Goal: Task Accomplishment & Management: Use online tool/utility

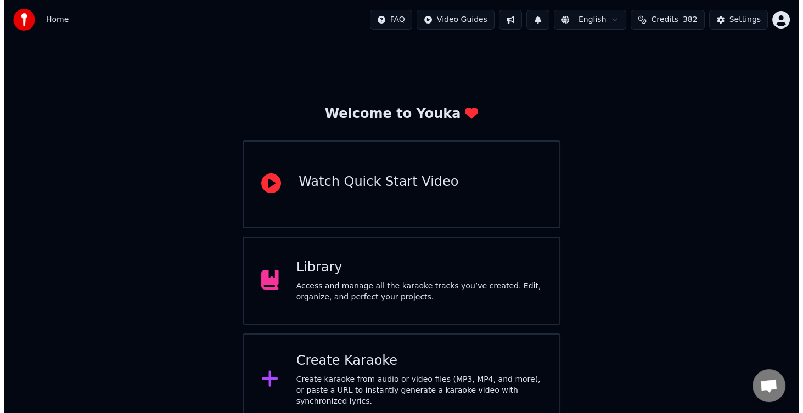
scroll to position [109, 0]
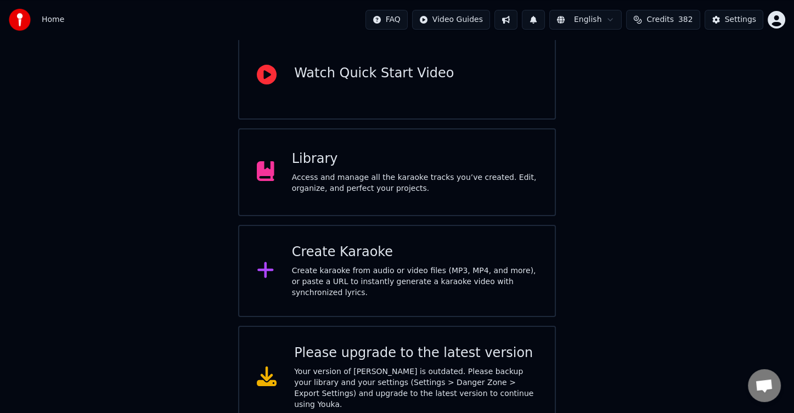
click at [422, 267] on div "Create Karaoke Create karaoke from audio or video files (MP3, MP4, and more), o…" at bounding box center [414, 271] width 245 height 55
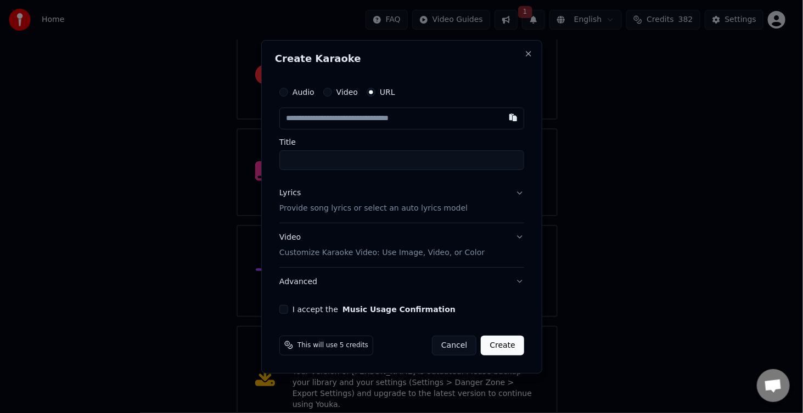
click at [452, 113] on input "text" at bounding box center [401, 119] width 245 height 22
type input "**********"
click at [281, 306] on button "I accept the Music Usage Confirmation" at bounding box center [283, 308] width 9 height 9
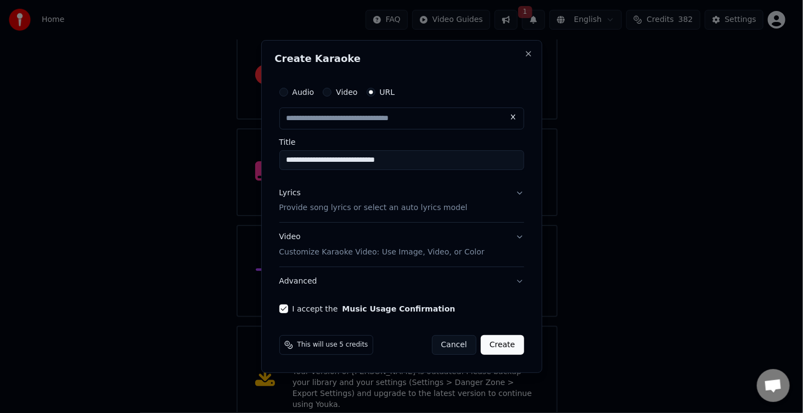
click at [403, 200] on div "Lyrics Provide song lyrics or select an auto lyrics model" at bounding box center [373, 201] width 188 height 26
type input "**********"
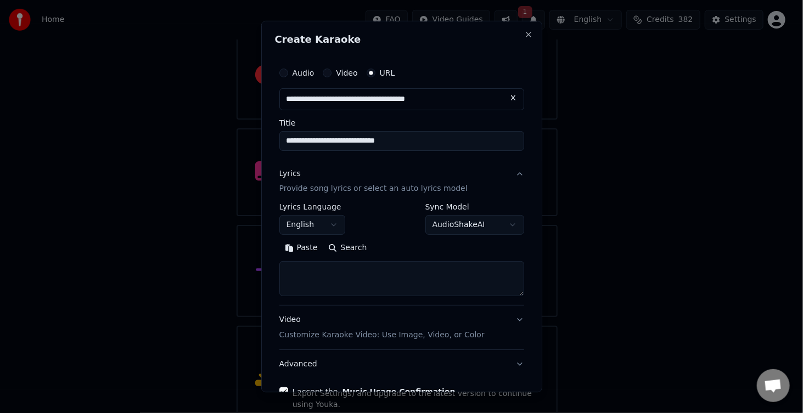
click at [330, 263] on textarea at bounding box center [401, 279] width 245 height 35
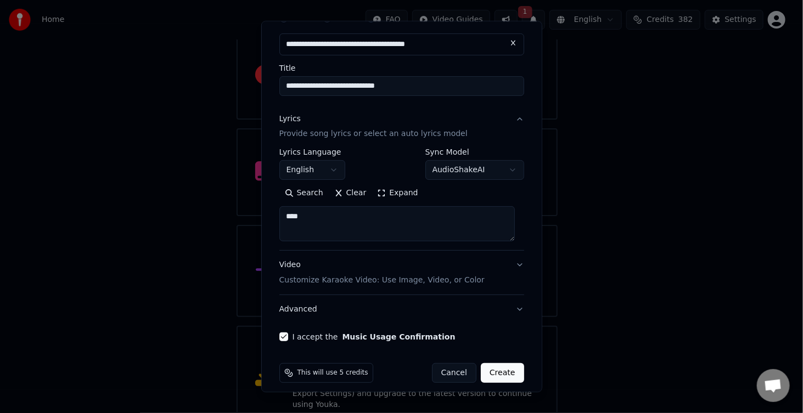
scroll to position [64, 0]
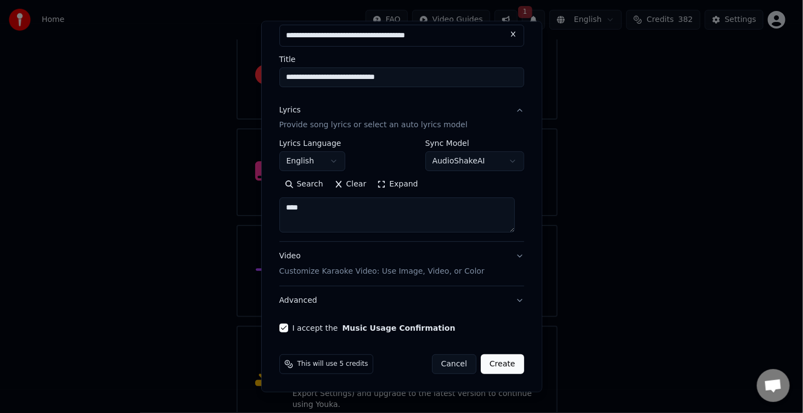
type textarea "****"
click at [484, 362] on button "Create" at bounding box center [502, 365] width 43 height 20
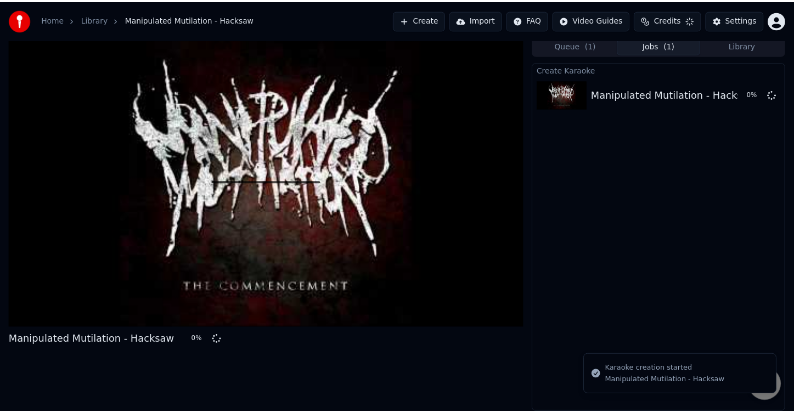
scroll to position [3, 0]
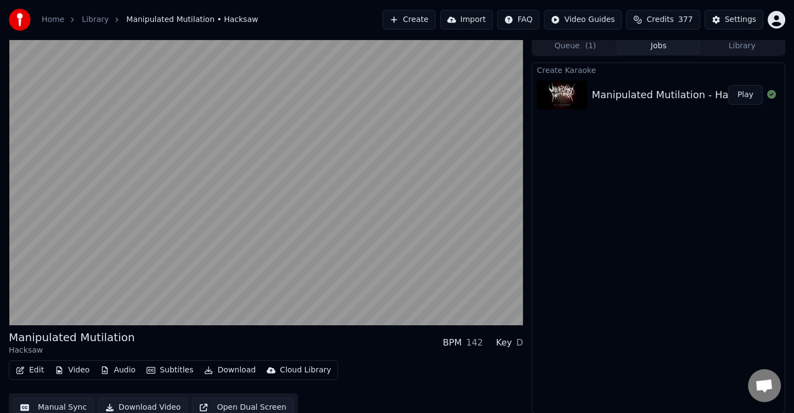
click at [194, 346] on div "Manipulated Mutilation Hacksaw BPM 142 Key D" at bounding box center [266, 343] width 514 height 26
click at [219, 369] on button "Download" at bounding box center [230, 370] width 60 height 15
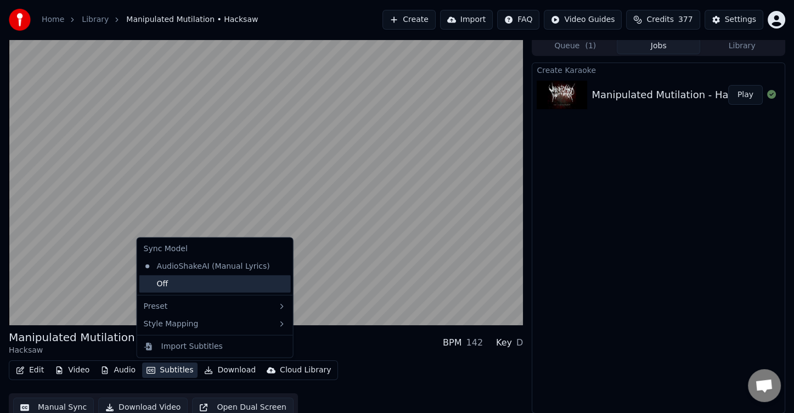
click at [194, 281] on div "Off" at bounding box center [214, 284] width 151 height 18
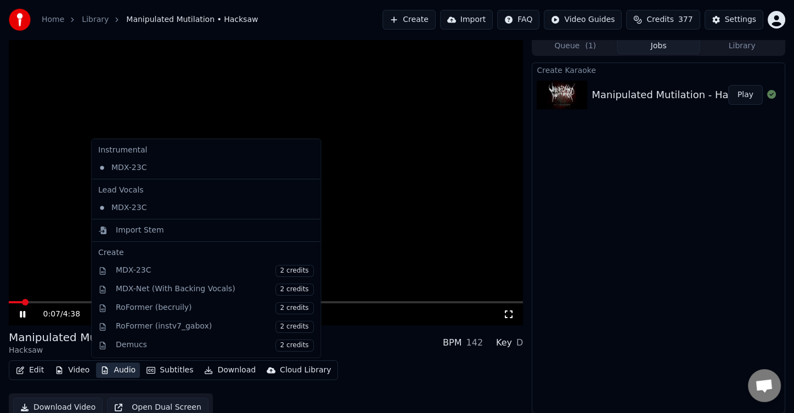
click at [119, 369] on button "Audio" at bounding box center [118, 370] width 44 height 15
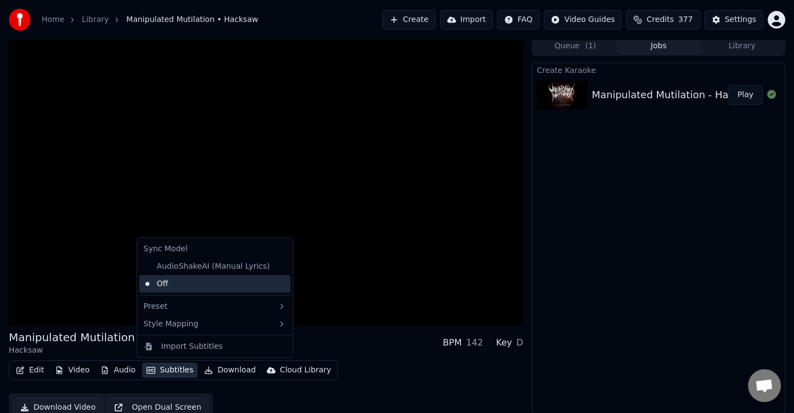
click at [177, 283] on div "Off" at bounding box center [214, 284] width 151 height 18
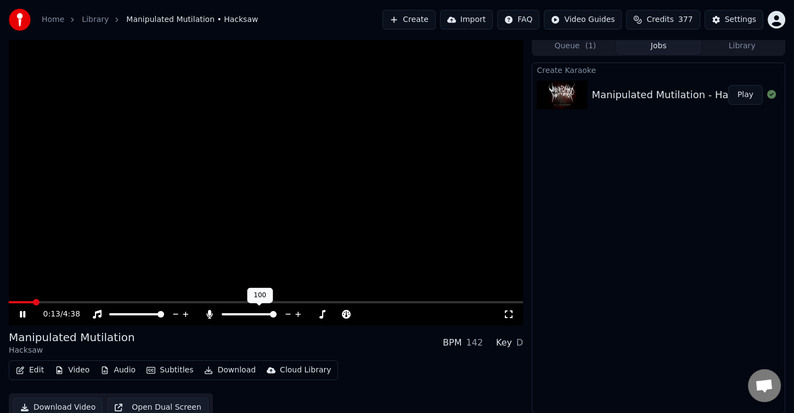
click at [277, 316] on span at bounding box center [273, 314] width 7 height 7
click at [407, 356] on div "Manipulated Mutilation Hacksaw BPM 142 Key D Edit Video Audio Subtitles Downloa…" at bounding box center [266, 376] width 514 height 92
click at [288, 314] on icon at bounding box center [287, 314] width 5 height 1
click at [298, 315] on icon at bounding box center [297, 314] width 5 height 5
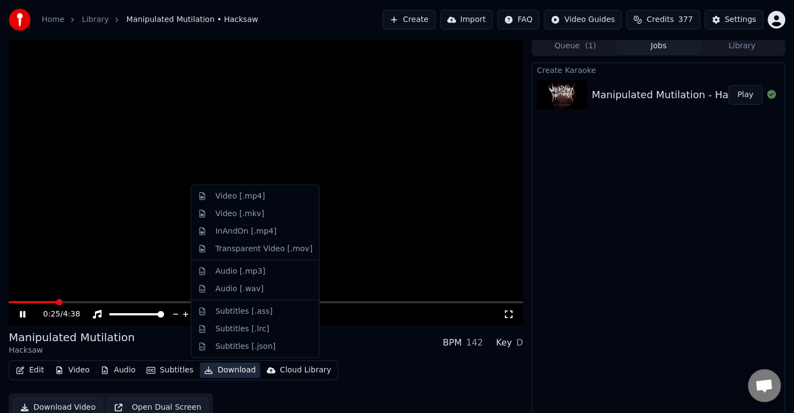
click at [238, 370] on button "Download" at bounding box center [230, 370] width 60 height 15
click at [252, 202] on div "Video [.mp4]" at bounding box center [254, 197] width 123 height 18
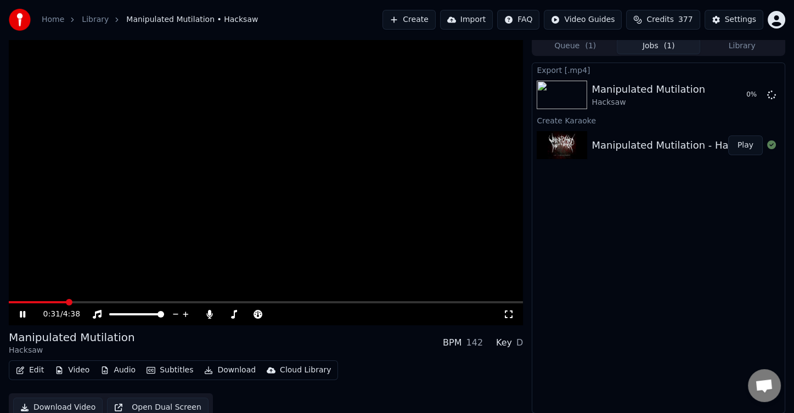
click at [391, 364] on div "Edit Video Audio Subtitles Download Cloud Library Download Video Open Dual Scre…" at bounding box center [266, 390] width 514 height 61
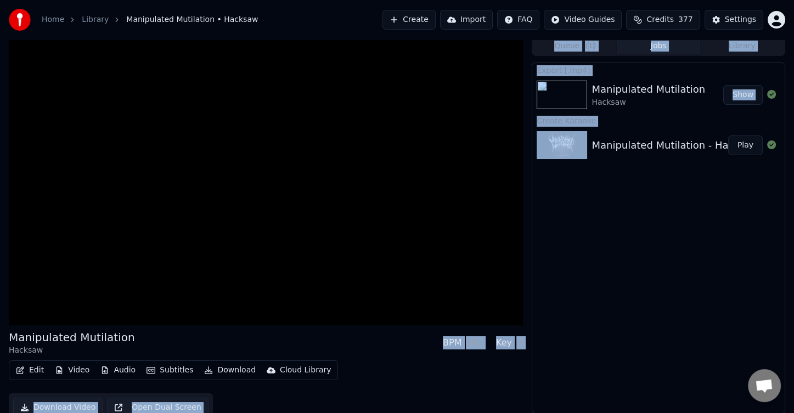
drag, startPoint x: 448, startPoint y: 341, endPoint x: 527, endPoint y: 326, distance: 80.9
click at [527, 326] on div "Manipulated Mutilation Hacksaw BPM 142 Key D Edit Video Audio Subtitles Downloa…" at bounding box center [397, 229] width 794 height 386
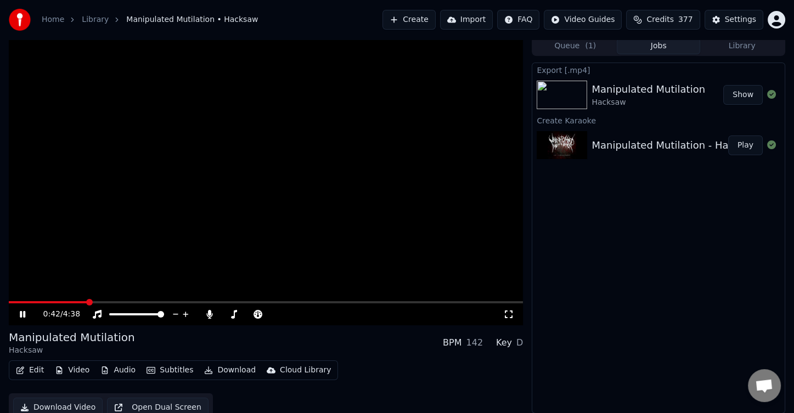
click at [139, 302] on span at bounding box center [266, 302] width 514 height 2
click at [172, 302] on span at bounding box center [266, 302] width 514 height 2
click at [205, 302] on span at bounding box center [266, 302] width 514 height 2
click at [225, 302] on span at bounding box center [266, 302] width 514 height 2
click at [249, 302] on span at bounding box center [266, 302] width 514 height 2
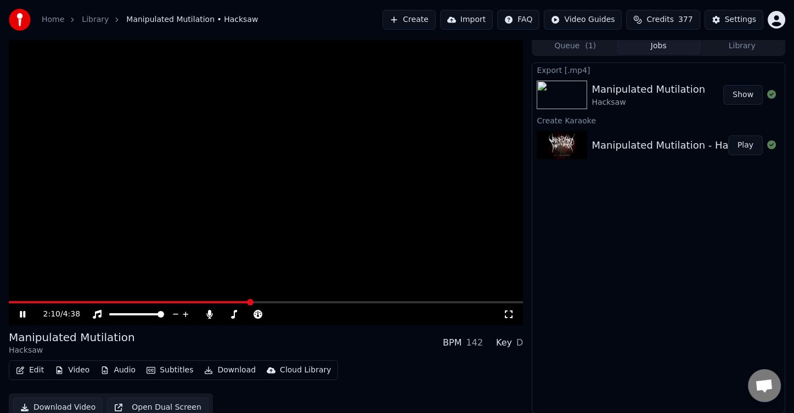
click at [267, 301] on span at bounding box center [266, 302] width 514 height 2
click at [22, 314] on icon at bounding box center [31, 314] width 26 height 9
